Goal: Transaction & Acquisition: Purchase product/service

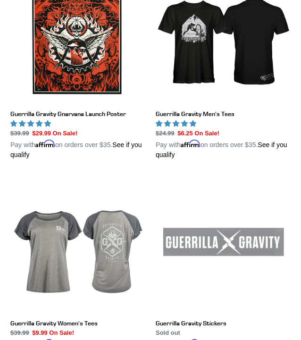
scroll to position [2352, 0]
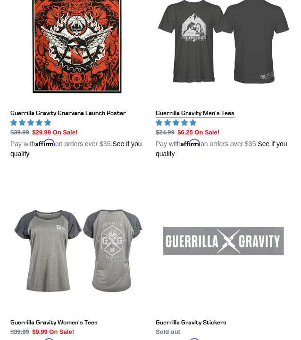
click at [200, 111] on link "Guerrilla Gravity Men's Tees" at bounding box center [222, 62] width 135 height 193
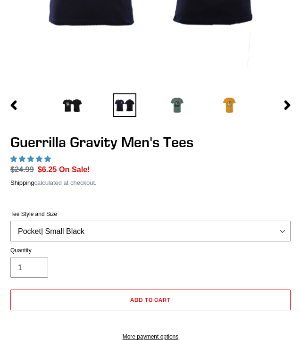
scroll to position [250, 0]
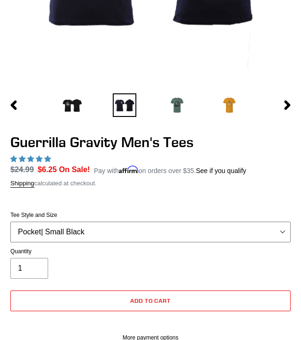
click at [176, 229] on select "Let It Rip | Small Green Let It Rip | Medium Green Megatrail | Small Black Mega…" at bounding box center [150, 231] width 280 height 21
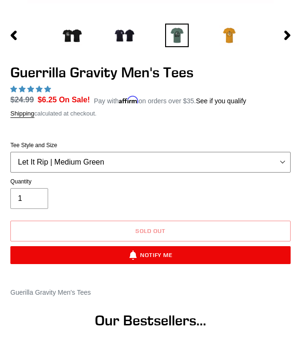
scroll to position [288, 0]
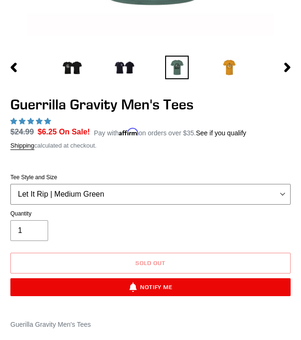
click at [129, 195] on select "Let It Rip | Small Green Let It Rip | Medium Green Megatrail | Small Black Mega…" at bounding box center [150, 194] width 280 height 21
select select "Mountain Made | XL White"
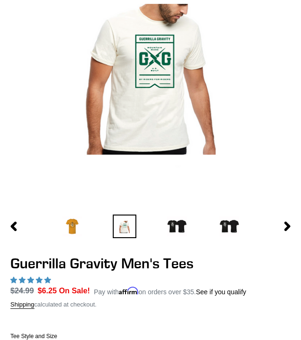
scroll to position [45, 0]
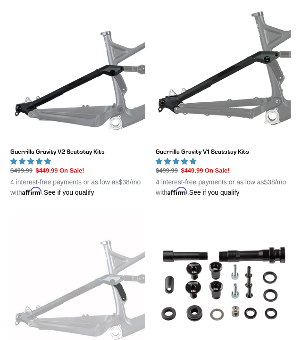
scroll to position [419, 0]
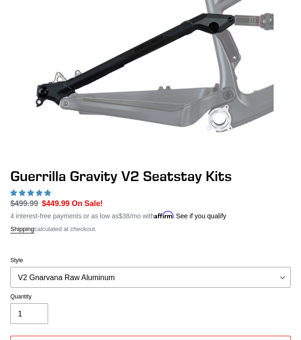
scroll to position [260, 0]
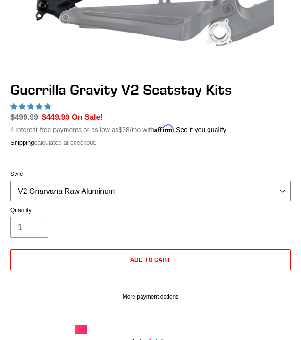
click at [132, 187] on select "V2 Gnarvana Raw Aluminum" at bounding box center [150, 190] width 280 height 21
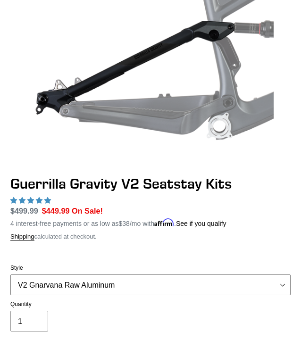
scroll to position [161, 0]
